Goal: Navigation & Orientation: Find specific page/section

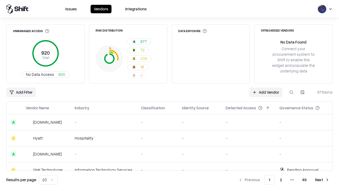
click at [48, 179] on html "Issues Vendors Integrations Unmanaged Access 920 Total No Data Access 920 Risk …" at bounding box center [169, 95] width 339 height 191
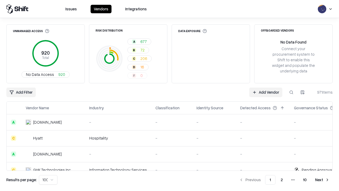
click at [322, 179] on button "Next" at bounding box center [322, 180] width 21 height 10
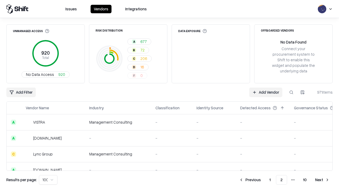
click at [322, 179] on button "Next" at bounding box center [322, 180] width 21 height 10
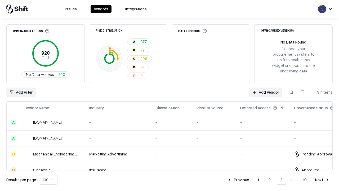
click at [322, 179] on button "Next" at bounding box center [322, 180] width 21 height 10
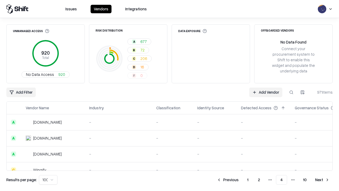
click at [322, 179] on button "Next" at bounding box center [322, 180] width 21 height 10
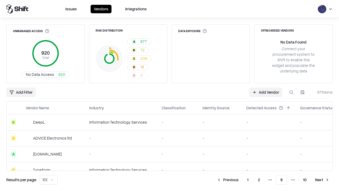
click at [322, 179] on button "Next" at bounding box center [322, 180] width 21 height 10
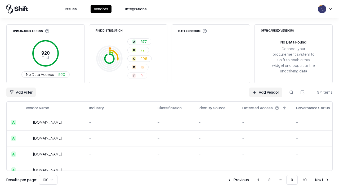
click at [322, 179] on button "Next" at bounding box center [322, 180] width 21 height 10
click at [250, 179] on button "Previous" at bounding box center [250, 180] width 28 height 10
click at [238, 179] on button "Previous" at bounding box center [238, 180] width 28 height 10
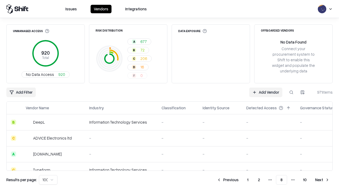
click at [228, 179] on button "Previous" at bounding box center [228, 180] width 28 height 10
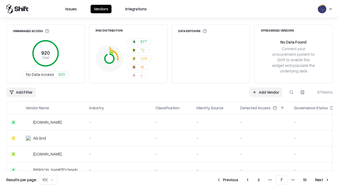
click at [227, 179] on button "Previous" at bounding box center [227, 180] width 28 height 10
click at [228, 179] on button "Previous" at bounding box center [228, 180] width 28 height 10
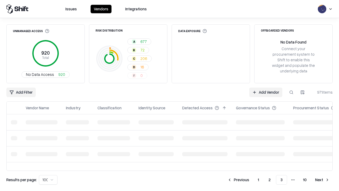
click at [238, 179] on button "Previous" at bounding box center [238, 180] width 28 height 10
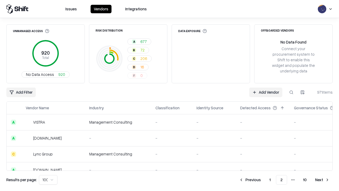
click at [250, 179] on button "Previous" at bounding box center [250, 180] width 28 height 10
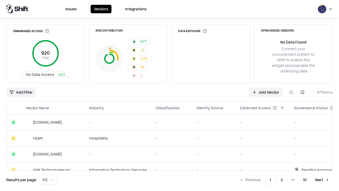
click at [48, 179] on html "Issues Vendors Integrations Unmanaged Access 920 Total No Data Access 920 Risk …" at bounding box center [169, 95] width 339 height 191
